Goal: Communication & Community: Answer question/provide support

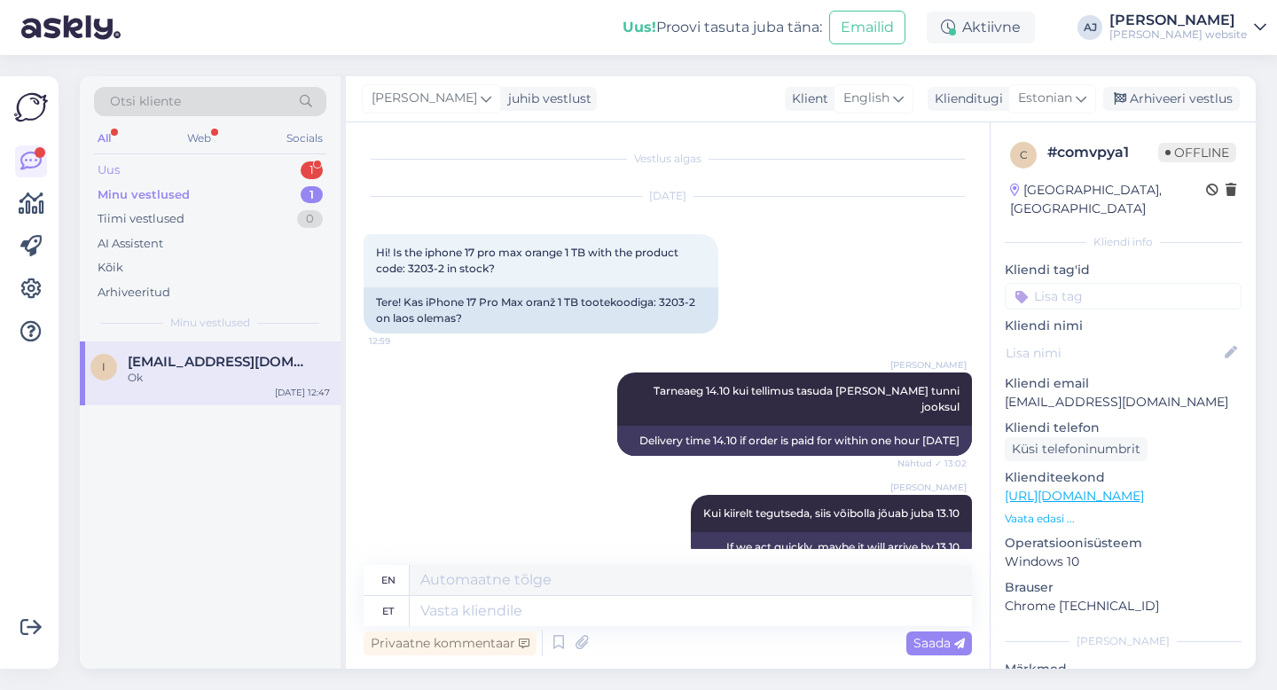
click at [131, 169] on div "Uus 1" at bounding box center [210, 170] width 232 height 25
click at [201, 366] on span "[EMAIL_ADDRESS][DOMAIN_NAME]" at bounding box center [220, 362] width 185 height 16
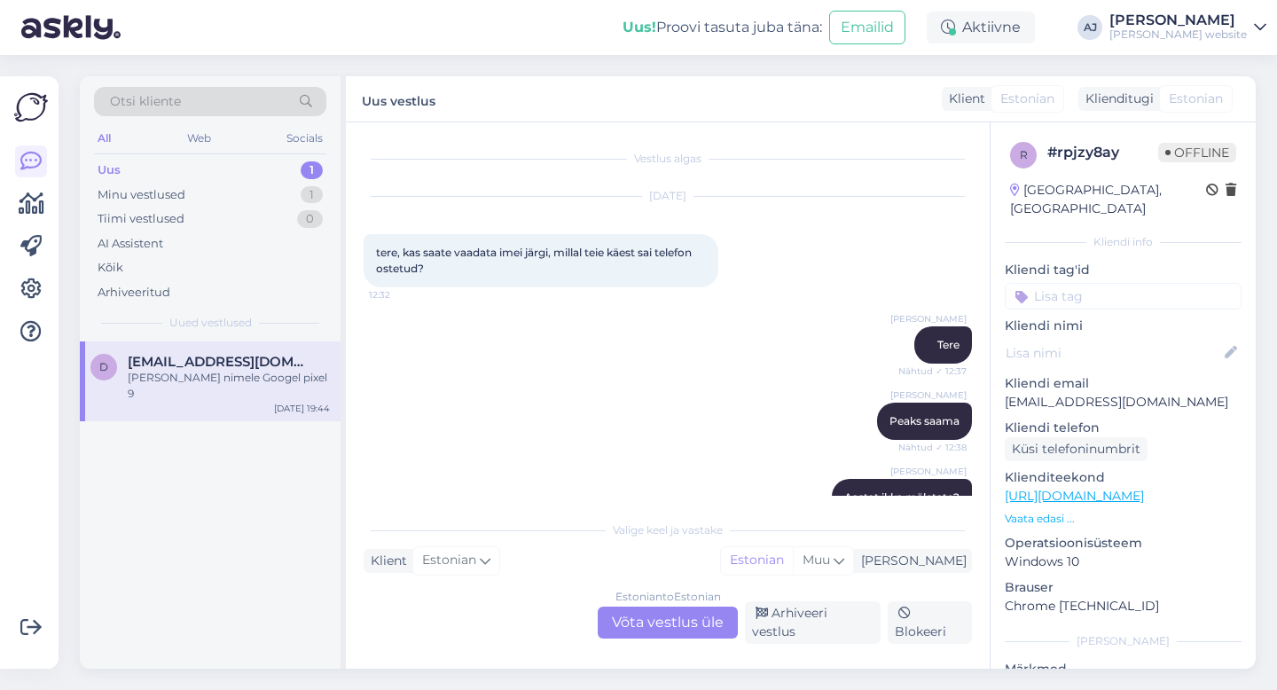
scroll to position [2939, 0]
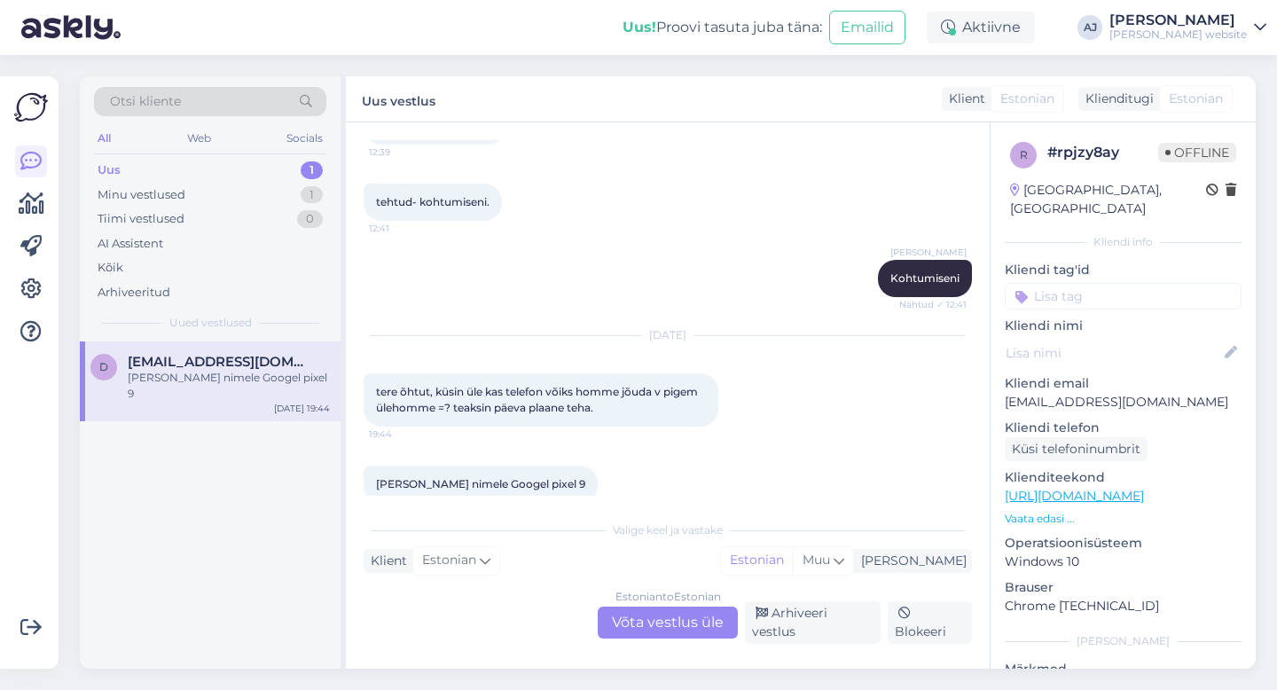
click at [648, 625] on div "Estonian to Estonian Võta vestlus üle" at bounding box center [668, 623] width 140 height 32
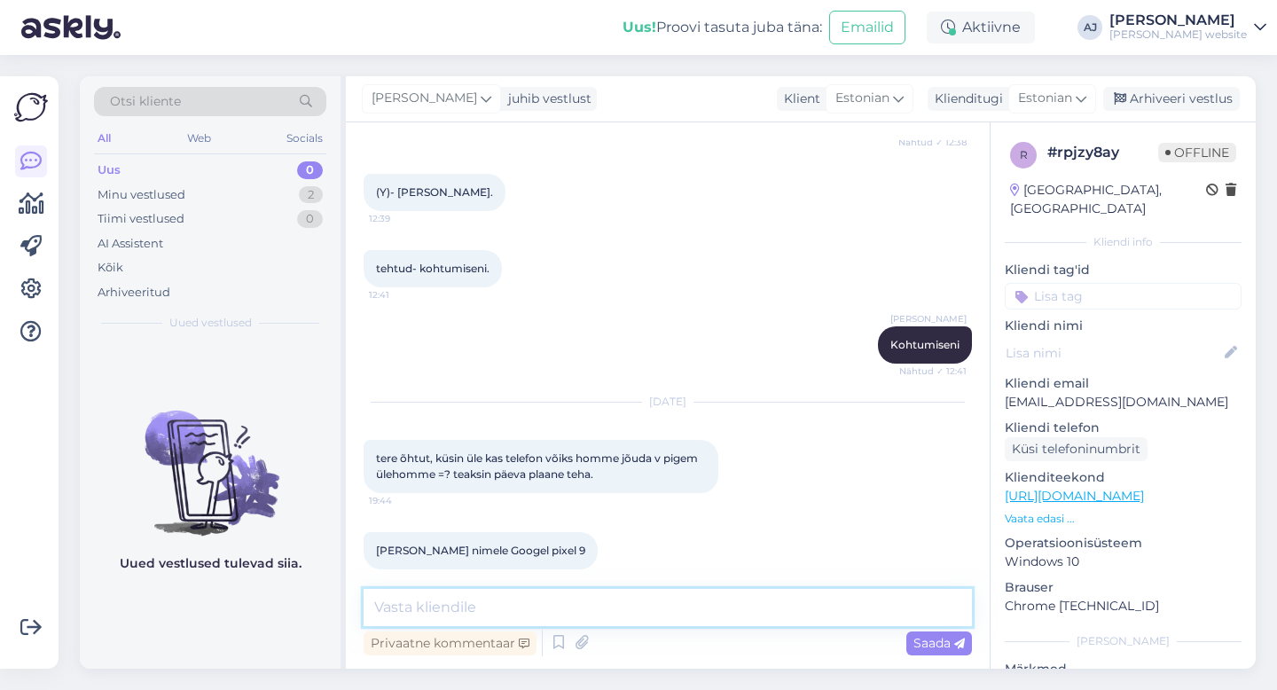
click at [414, 614] on textarea at bounding box center [668, 607] width 609 height 37
type textarea "Ikka homseks :)"
click at [930, 640] on span "Saada" at bounding box center [939, 643] width 51 height 16
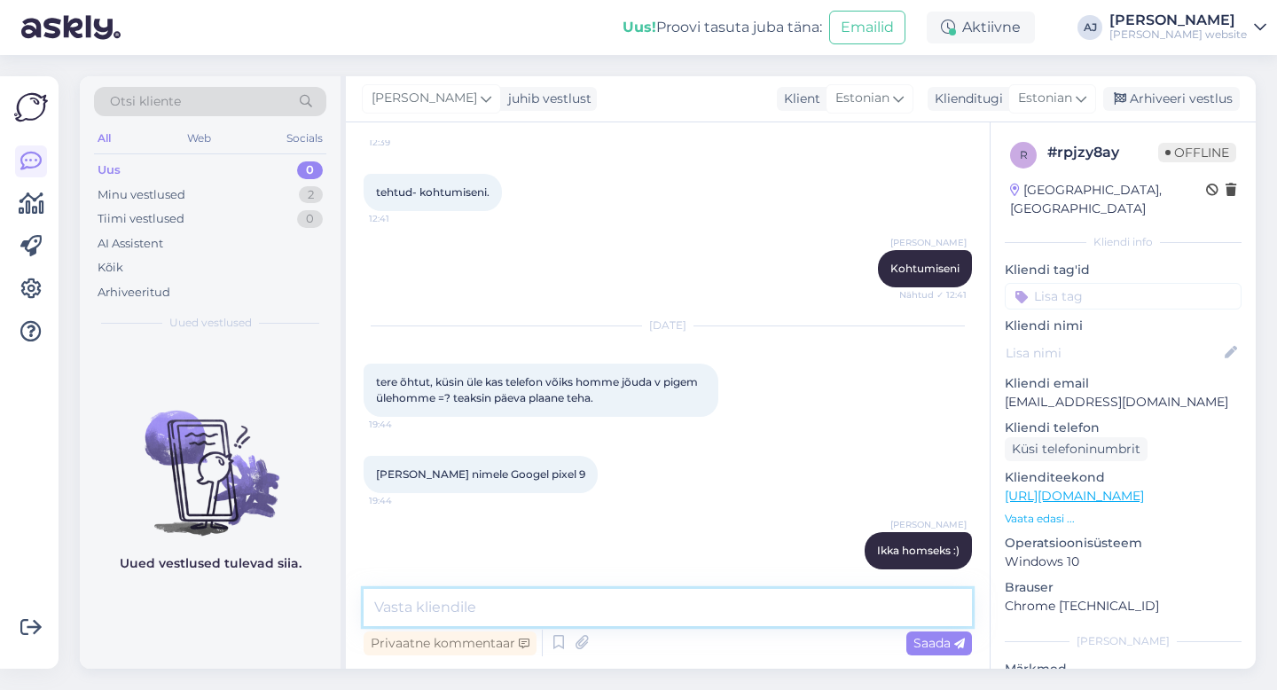
click at [438, 608] on textarea at bounding box center [668, 607] width 609 height 37
type textarea "Kui lennuk maandub :)"
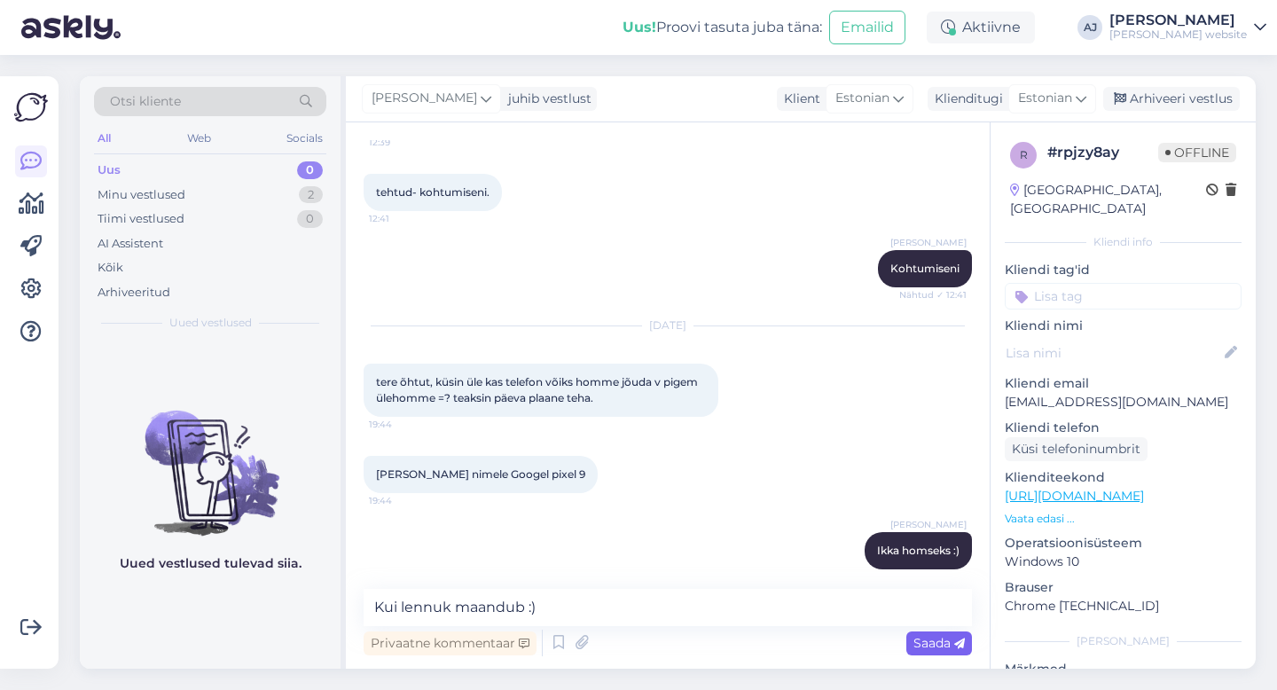
click at [923, 636] on span "Saada" at bounding box center [939, 643] width 51 height 16
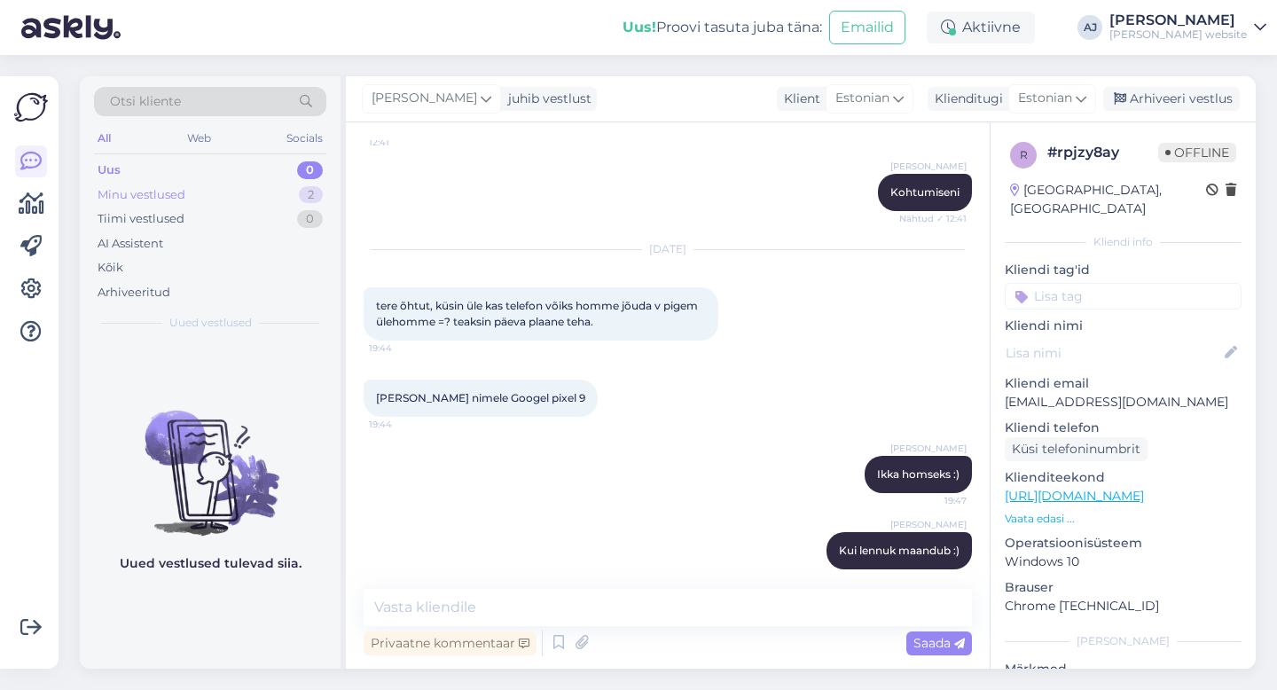
click at [146, 197] on div "Minu vestlused" at bounding box center [142, 195] width 88 height 18
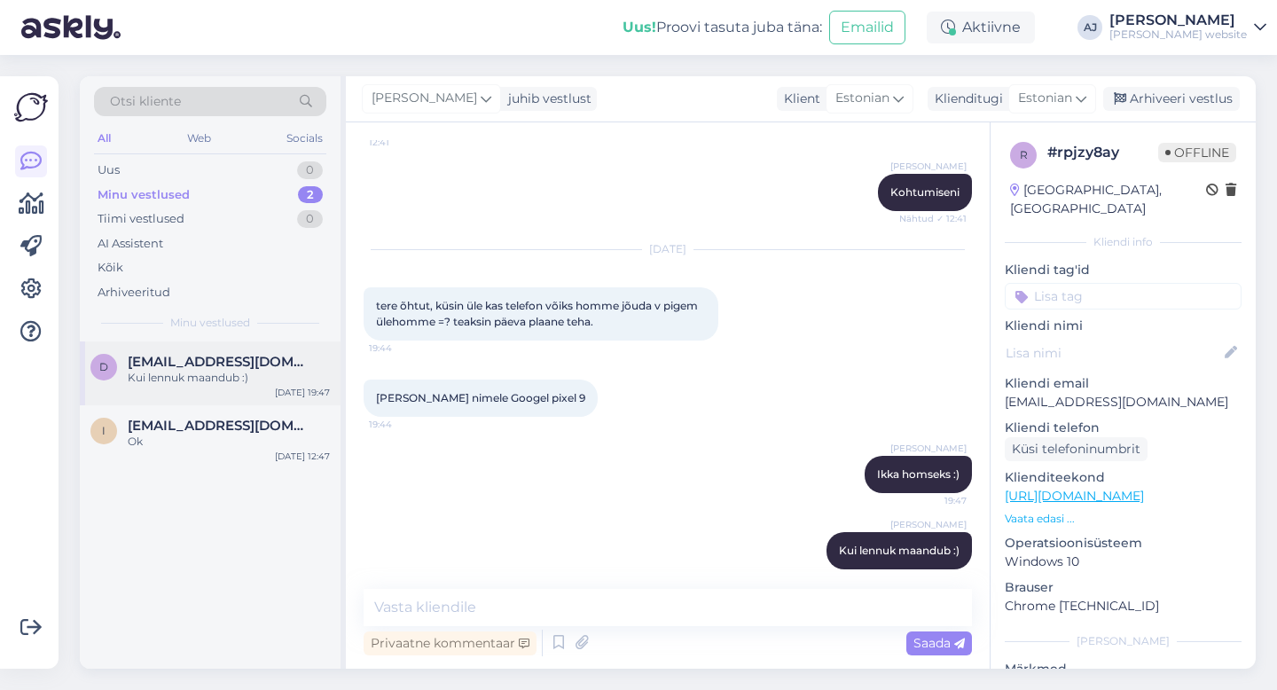
click at [175, 361] on span "[EMAIL_ADDRESS][DOMAIN_NAME]" at bounding box center [220, 362] width 185 height 16
click at [1168, 107] on div "Arhiveeri vestlus" at bounding box center [1171, 99] width 137 height 24
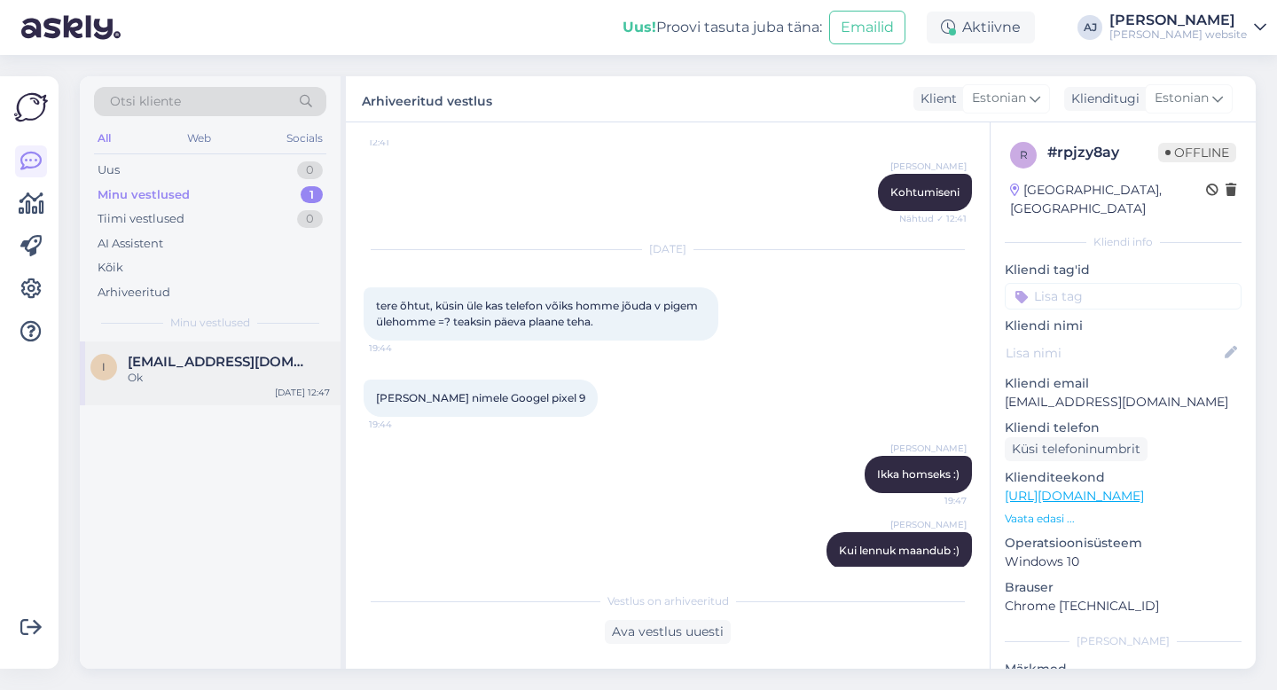
click at [158, 368] on span "[EMAIL_ADDRESS][DOMAIN_NAME]" at bounding box center [220, 362] width 185 height 16
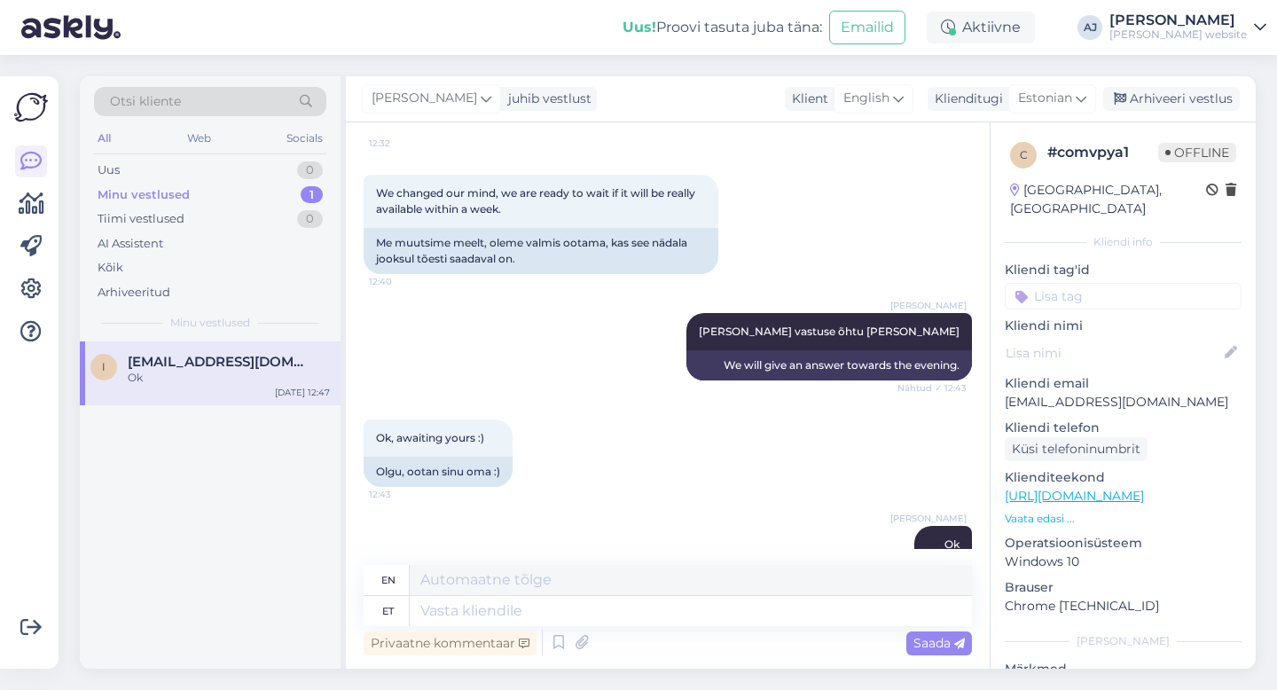
click at [129, 192] on div "Minu vestlused" at bounding box center [144, 195] width 92 height 18
click at [165, 198] on div "Minu vestlused" at bounding box center [144, 195] width 92 height 18
